Goal: Task Accomplishment & Management: Use online tool/utility

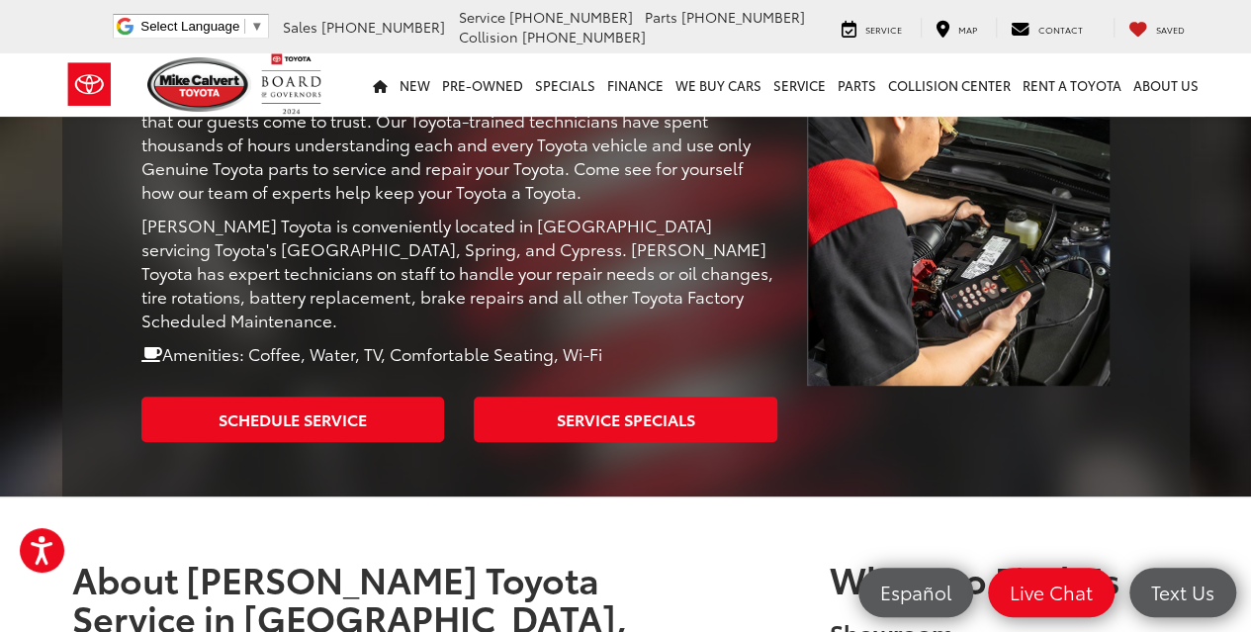
scroll to position [460, 0]
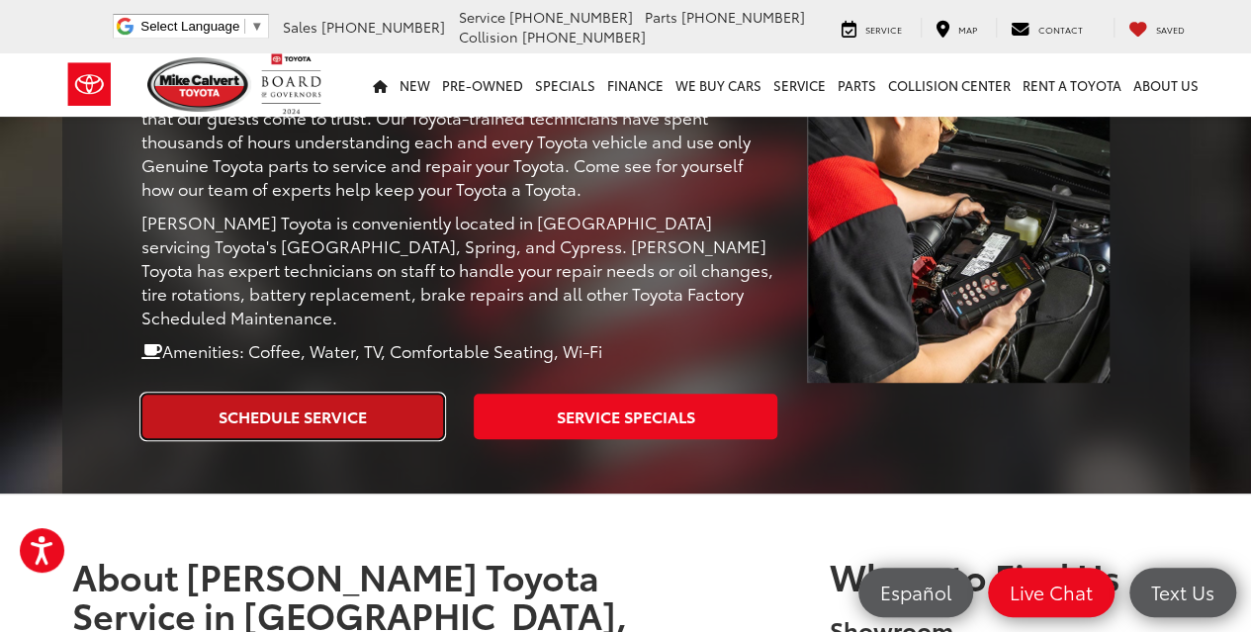
click at [383, 409] on link "Schedule Service" at bounding box center [293, 416] width 304 height 45
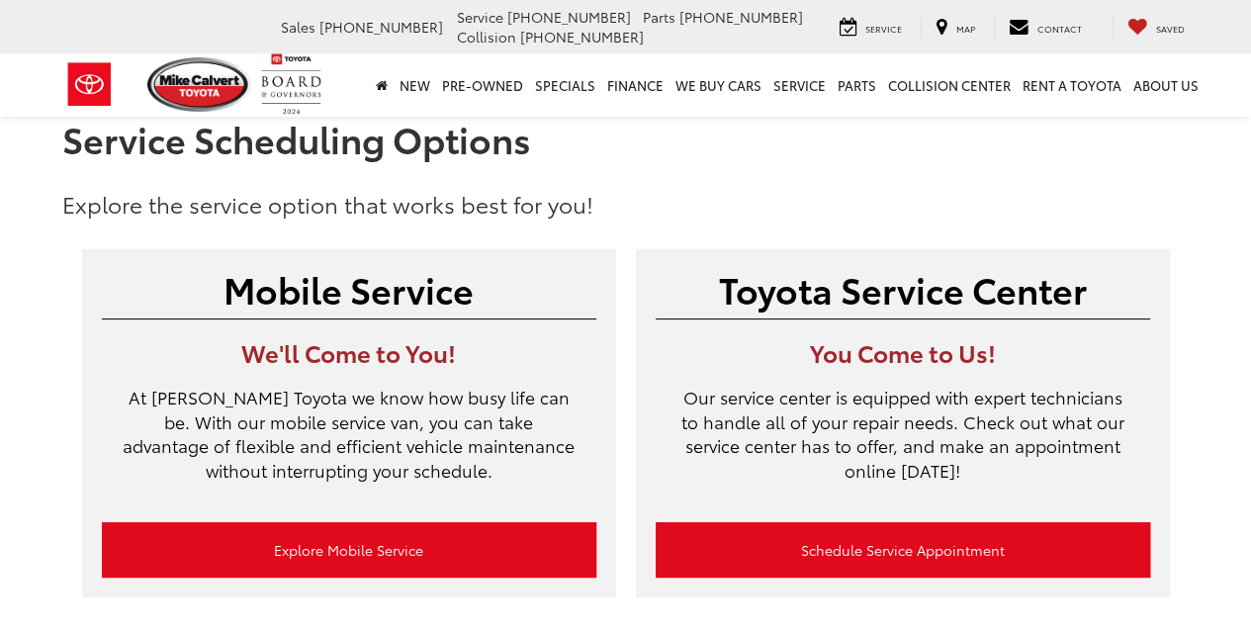
click at [383, 409] on p "At [PERSON_NAME] Toyota we know how busy life can be. With our mobile service v…" at bounding box center [349, 444] width 495 height 118
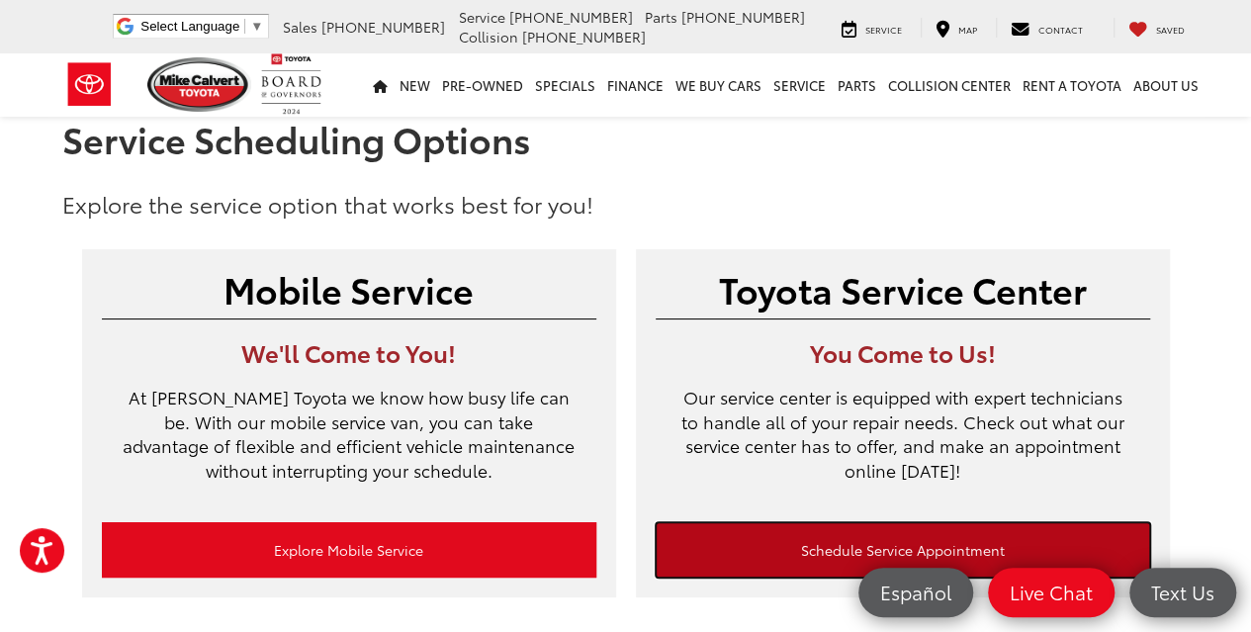
click at [772, 563] on link "Schedule Service Appointment" at bounding box center [903, 549] width 495 height 55
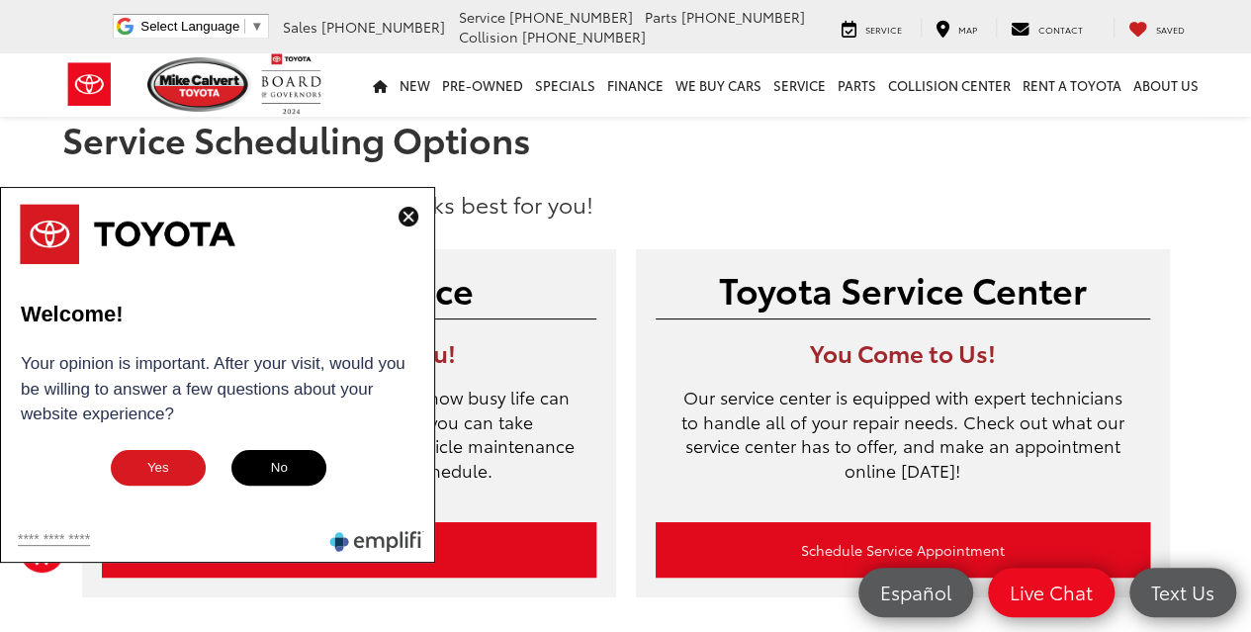
click at [403, 223] on img at bounding box center [409, 217] width 20 height 20
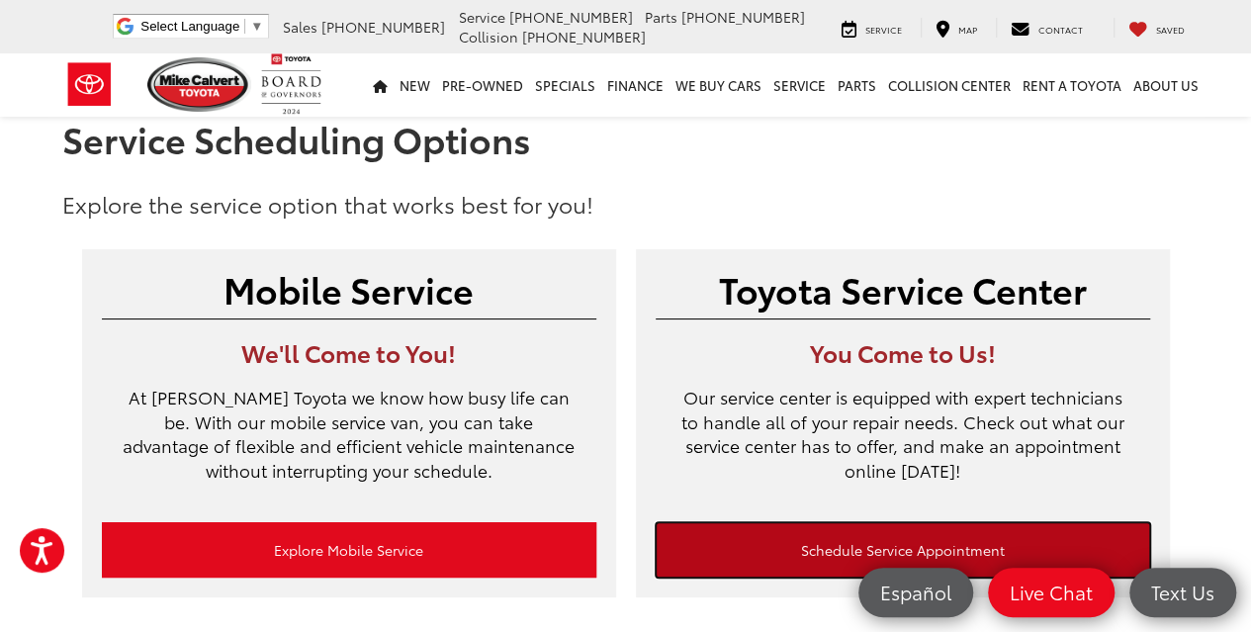
click at [757, 543] on link "Schedule Service Appointment" at bounding box center [903, 549] width 495 height 55
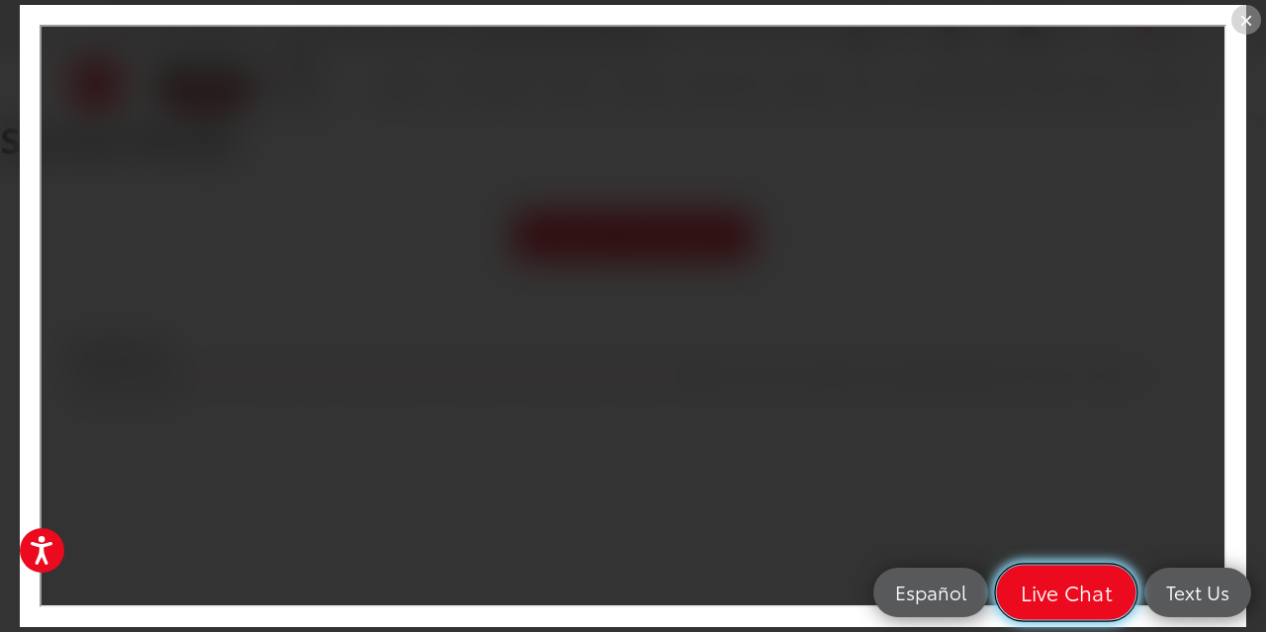
click at [1090, 588] on span "Live Chat" at bounding box center [1066, 593] width 113 height 28
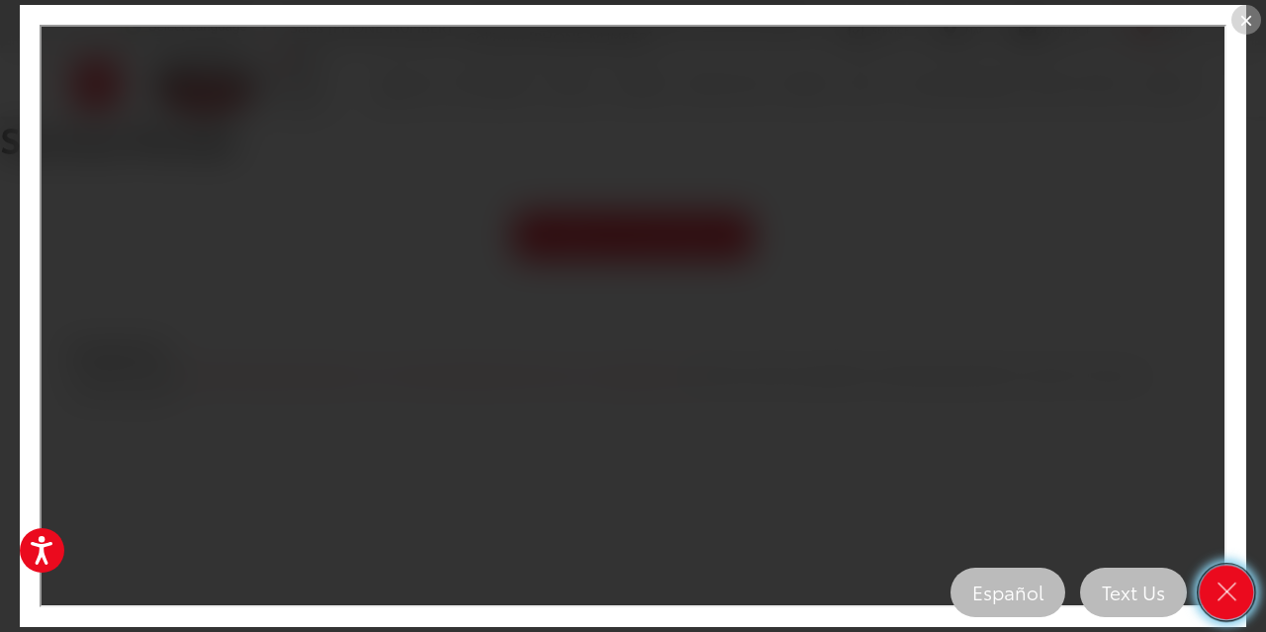
click at [1235, 595] on icon "Close" at bounding box center [1227, 593] width 28 height 28
